Goal: Find specific page/section: Find specific page/section

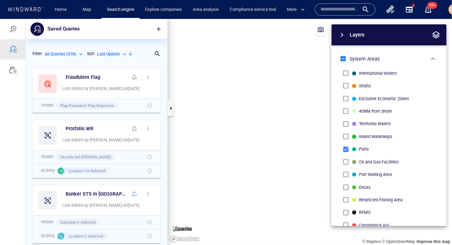
scroll to position [138, 0]
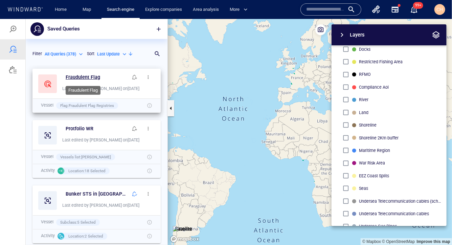
click at [86, 78] on h6 "Fraudulent Flag" at bounding box center [83, 77] width 34 height 8
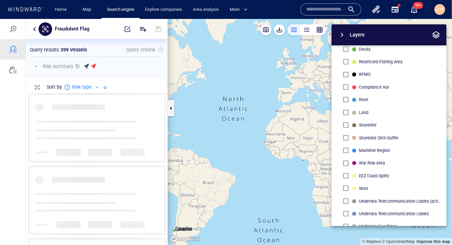
scroll to position [152, 142]
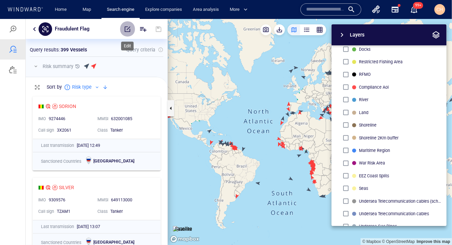
click at [127, 33] on button "button" at bounding box center [127, 29] width 15 height 16
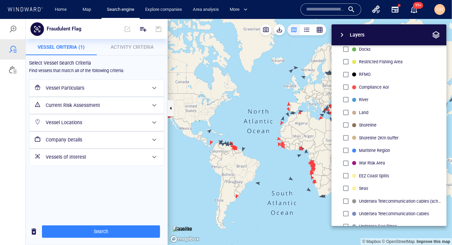
click at [77, 99] on div "Current Risk Assessment" at bounding box center [96, 105] width 106 height 14
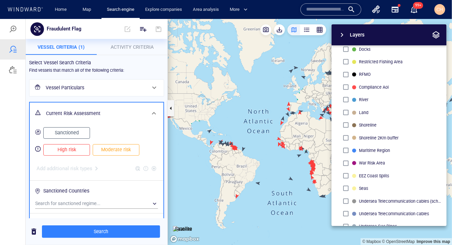
click at [71, 107] on div "Current Risk Assessment" at bounding box center [95, 113] width 105 height 14
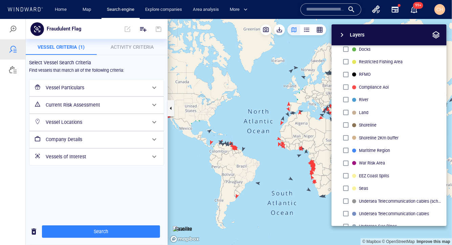
click at [72, 123] on h6 "Vessel Locations" at bounding box center [96, 122] width 100 height 8
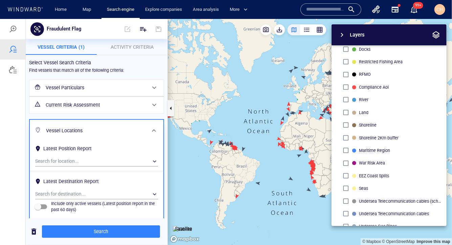
click at [71, 88] on h6 "Vessel Particulars" at bounding box center [96, 87] width 100 height 8
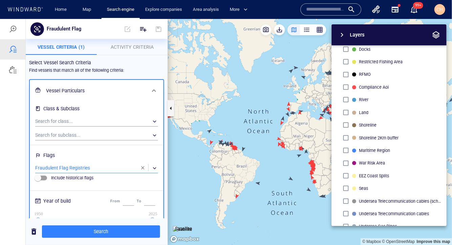
click at [77, 165] on div "​" at bounding box center [96, 168] width 123 height 10
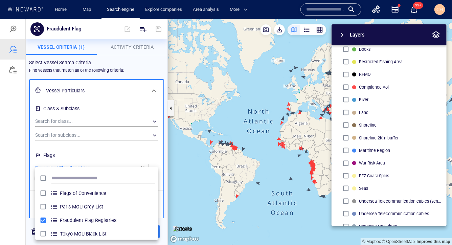
scroll to position [67, 122]
click at [77, 165] on div at bounding box center [226, 132] width 452 height 226
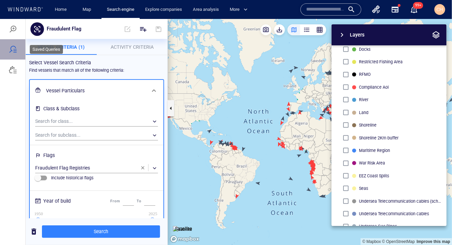
click at [15, 52] on div at bounding box center [13, 49] width 8 height 8
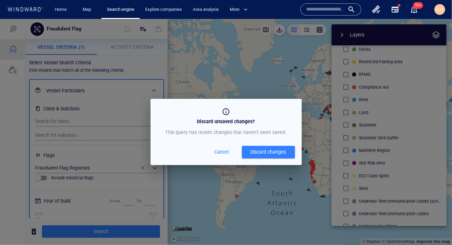
click at [271, 156] on button "Discard changes" at bounding box center [268, 151] width 53 height 13
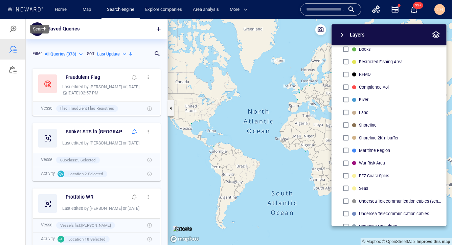
scroll to position [180, 142]
click at [14, 27] on div at bounding box center [13, 29] width 8 height 8
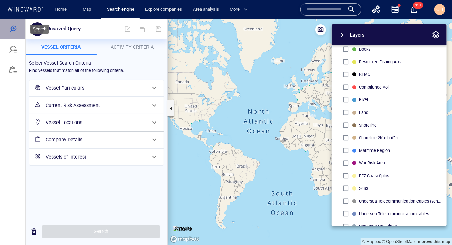
click at [12, 38] on div at bounding box center [12, 29] width 25 height 20
click at [10, 49] on div at bounding box center [13, 49] width 8 height 8
